Goal: Task Accomplishment & Management: Manage account settings

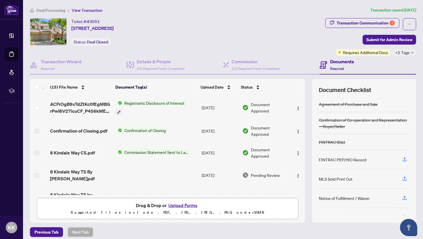
click at [46, 10] on span "Deal Processing" at bounding box center [50, 10] width 29 height 5
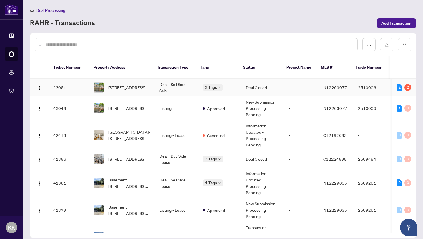
click at [175, 79] on td "Deal - Sell Side Sale" at bounding box center [176, 88] width 43 height 18
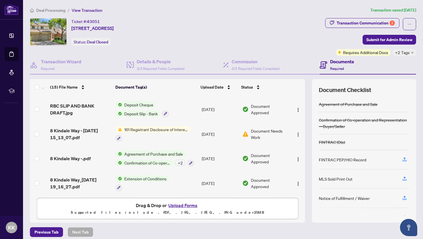
scroll to position [4, 0]
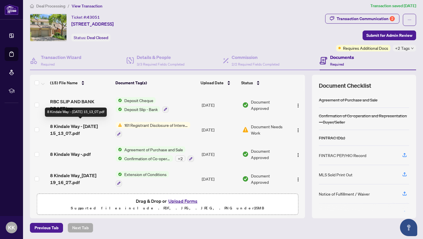
click at [98, 124] on span "8 Kindale Way - [DATE] 15_13_07.pdf" at bounding box center [80, 130] width 61 height 14
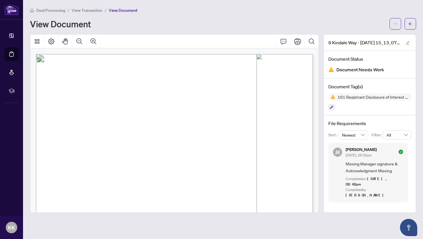
click at [92, 11] on span "View Transaction" at bounding box center [87, 10] width 31 height 5
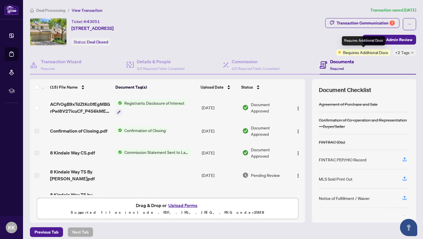
click at [354, 31] on div "Transaction Communication 2 Submit for Admin Review Requires Additional Docs +2…" at bounding box center [370, 37] width 91 height 38
click at [354, 26] on div "Transaction Communication 2" at bounding box center [366, 22] width 58 height 9
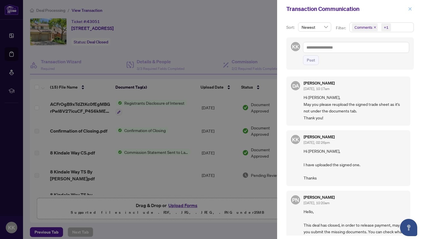
click at [411, 10] on icon "close" at bounding box center [410, 8] width 3 height 3
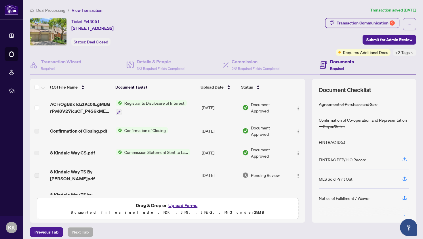
click at [43, 7] on li "Deal Processing" at bounding box center [47, 10] width 35 height 7
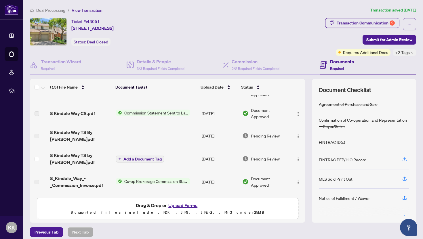
scroll to position [42, 0]
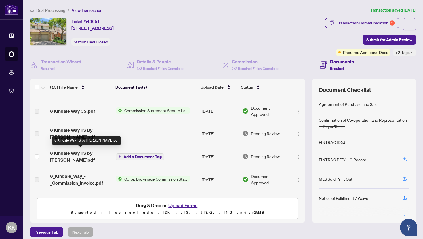
click at [73, 153] on span "8 Kindale Way TS by [PERSON_NAME]pdf" at bounding box center [80, 157] width 61 height 14
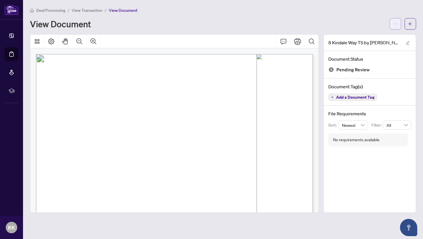
click at [396, 26] on span "button" at bounding box center [396, 23] width 4 height 9
click at [374, 36] on span "Download" at bounding box center [375, 36] width 44 height 6
click at [84, 11] on span "View Transaction" at bounding box center [87, 10] width 31 height 5
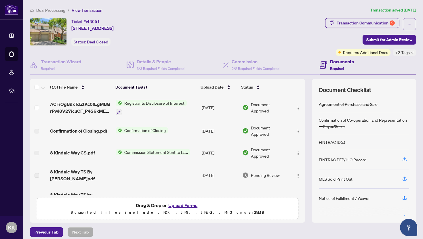
click at [182, 206] on button "Upload Forms" at bounding box center [183, 205] width 33 height 7
